Goal: Task Accomplishment & Management: Manage account settings

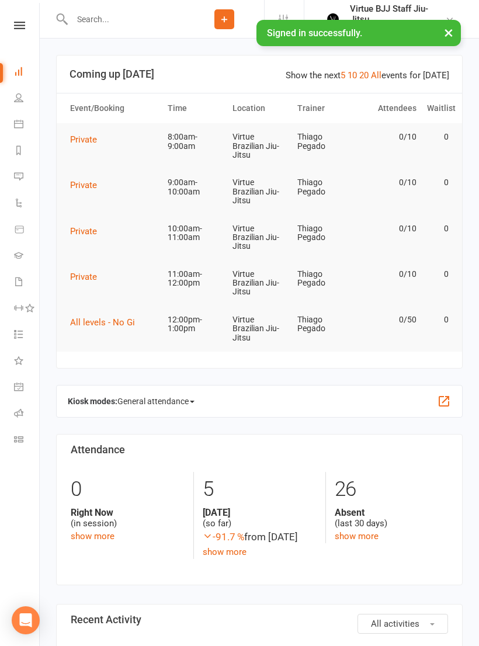
click at [136, 35] on div at bounding box center [120, 19] width 128 height 38
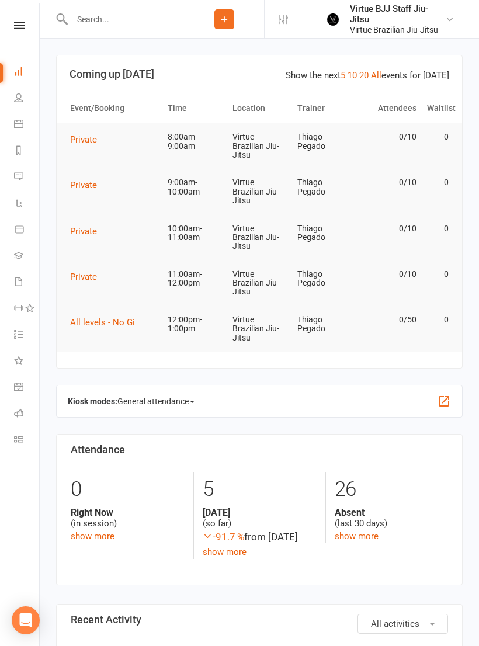
click at [158, 13] on input "text" at bounding box center [126, 19] width 116 height 16
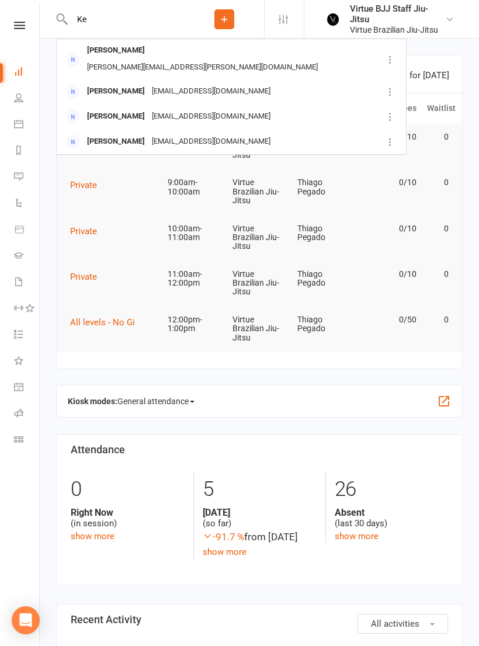
type input "K"
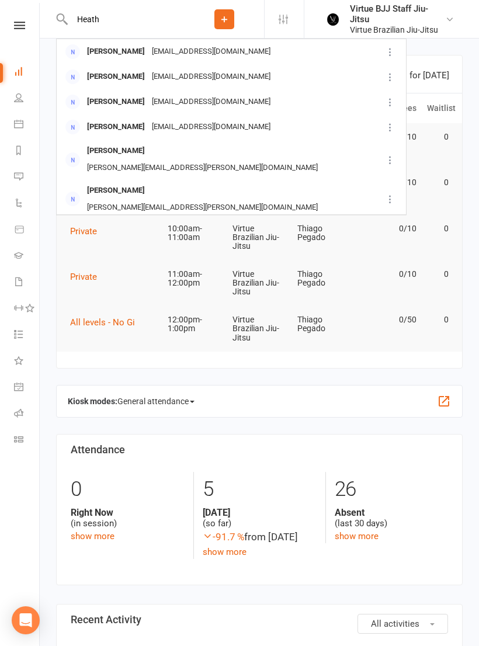
type input "Heath"
click at [228, 106] on div "[EMAIL_ADDRESS][DOMAIN_NAME]" at bounding box center [210, 101] width 125 height 17
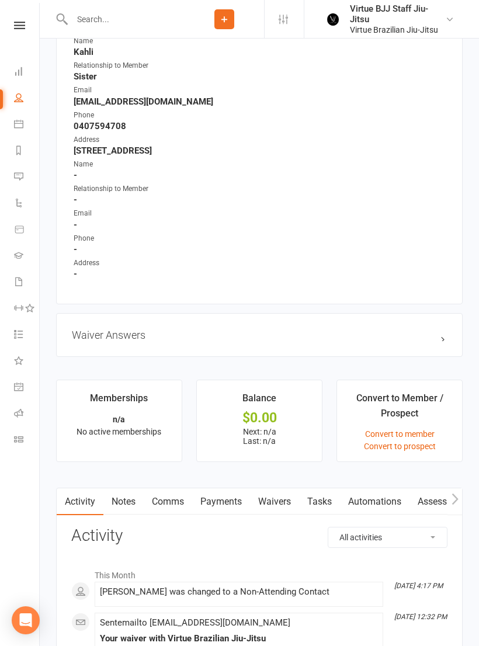
scroll to position [849, 0]
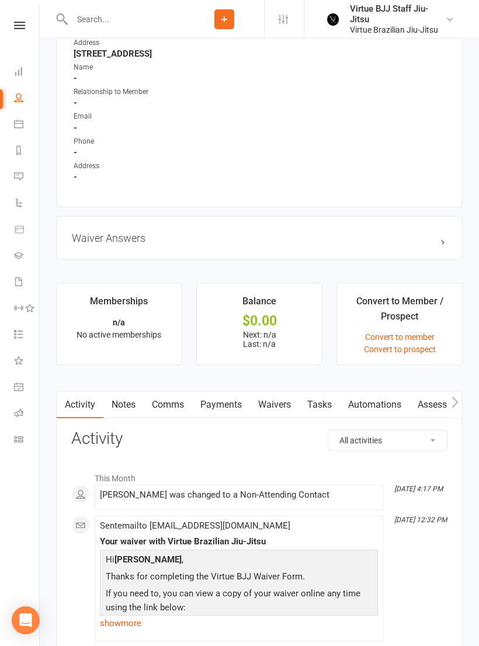
click at [420, 353] on link "Convert to prospect" at bounding box center [400, 348] width 72 height 9
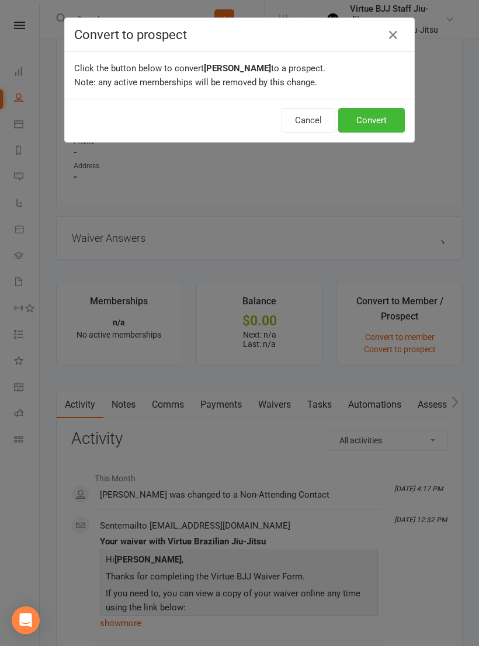
click at [385, 128] on button "Convert" at bounding box center [371, 120] width 67 height 25
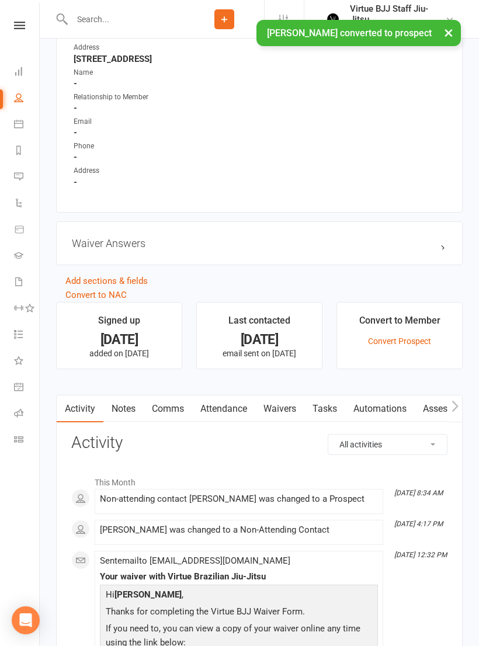
click at [294, 405] on link "Waivers" at bounding box center [279, 408] width 49 height 27
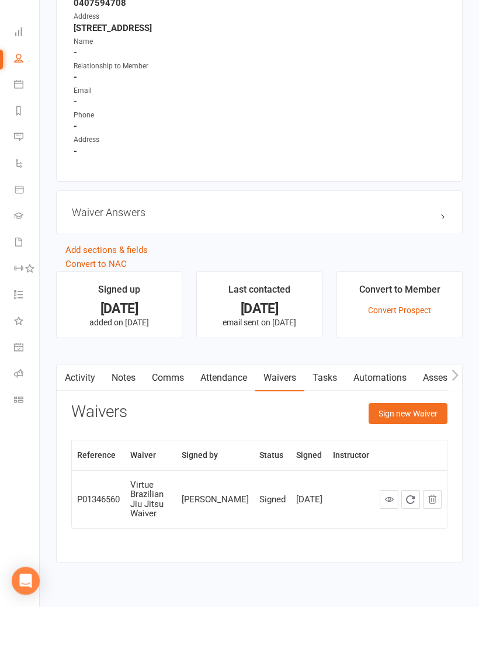
scroll to position [754, 0]
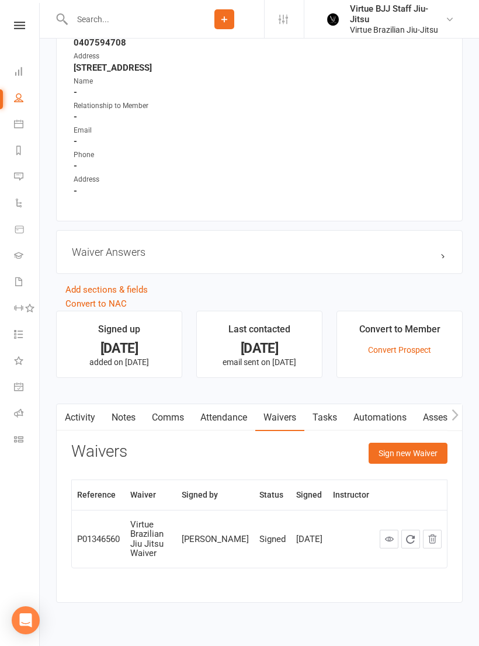
click at [427, 451] on button "Sign new Waiver" at bounding box center [407, 452] width 79 height 21
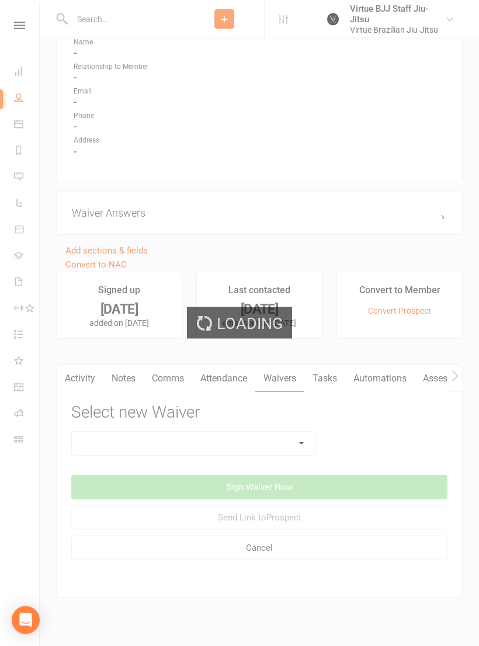
scroll to position [799, 0]
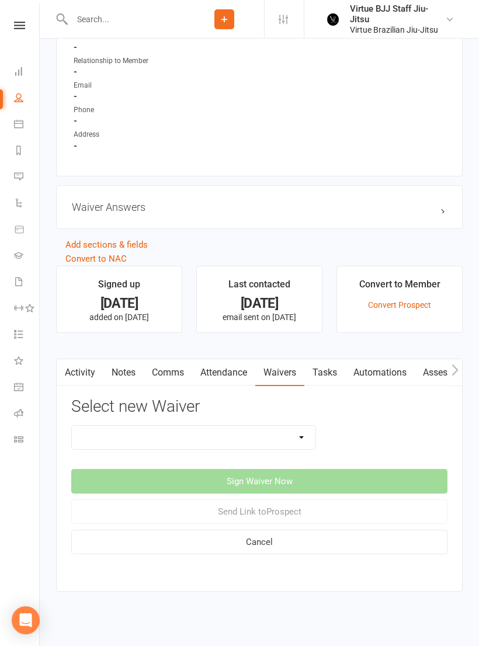
click at [270, 439] on select "Cancelation request Incident Report Membership hold request Online Booking Virt…" at bounding box center [193, 437] width 243 height 23
select select "3408"
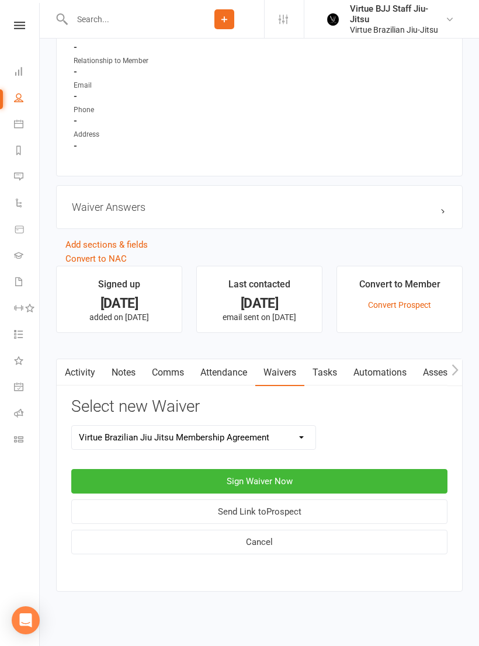
click at [320, 508] on button "Send Link to [GEOGRAPHIC_DATA]" at bounding box center [259, 511] width 376 height 25
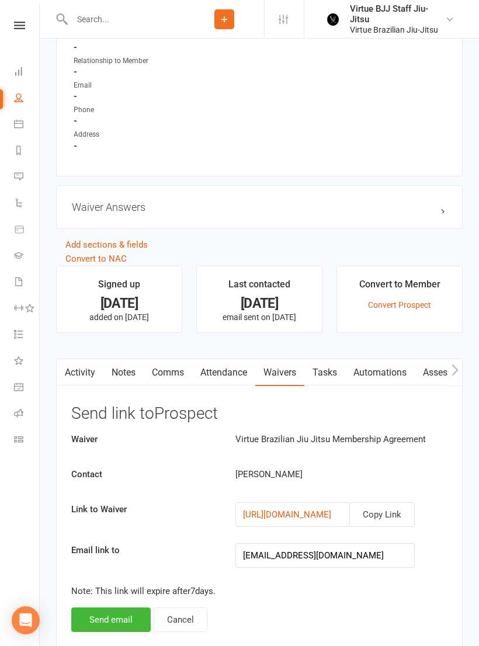
click at [123, 619] on button "Send email" at bounding box center [110, 619] width 79 height 25
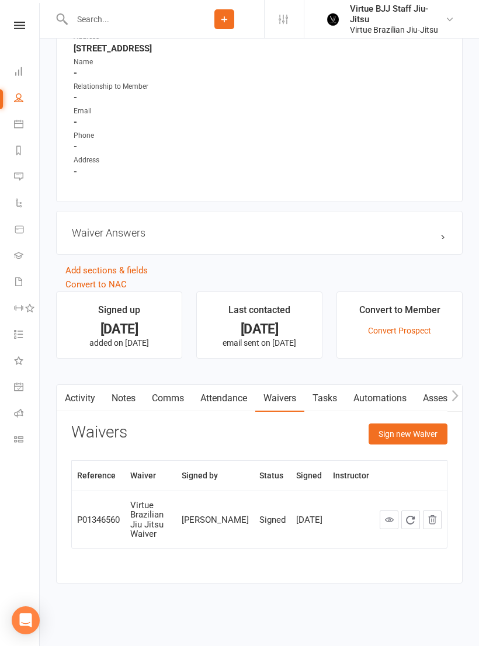
scroll to position [754, 0]
